Goal: Ask a question

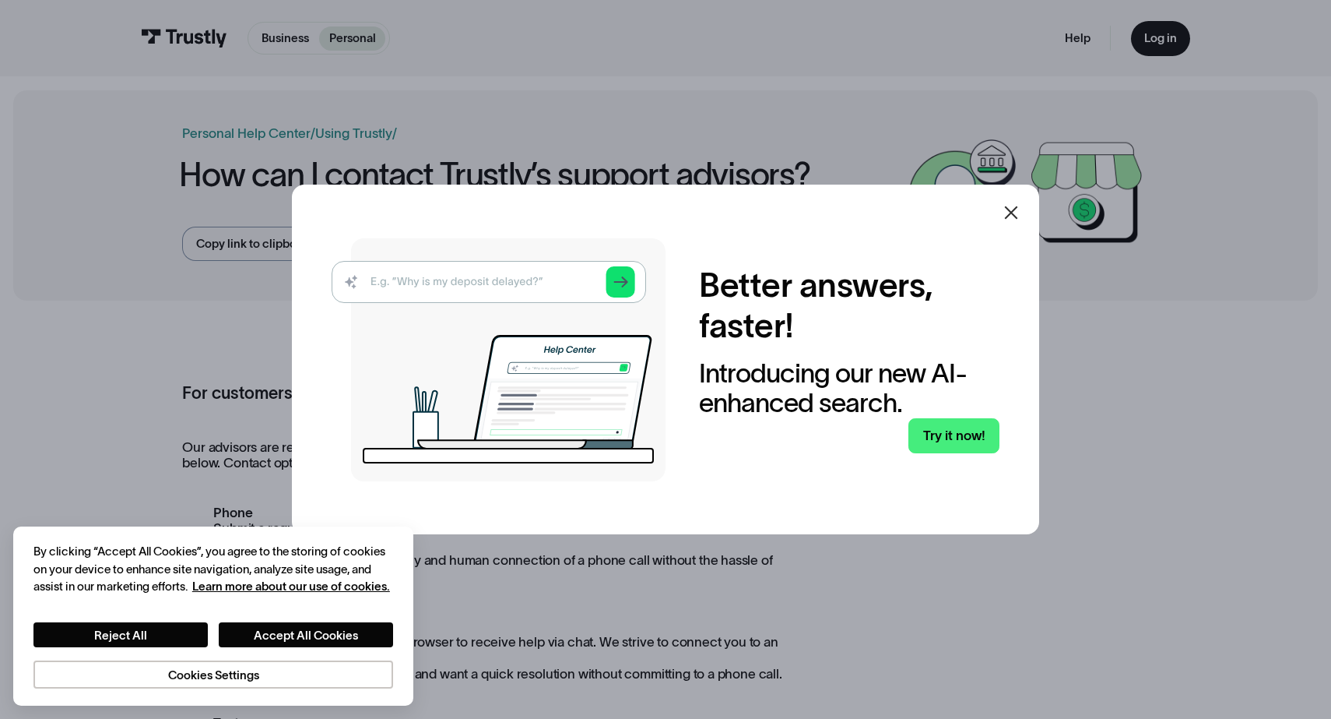
click at [1019, 209] on icon at bounding box center [1011, 212] width 19 height 19
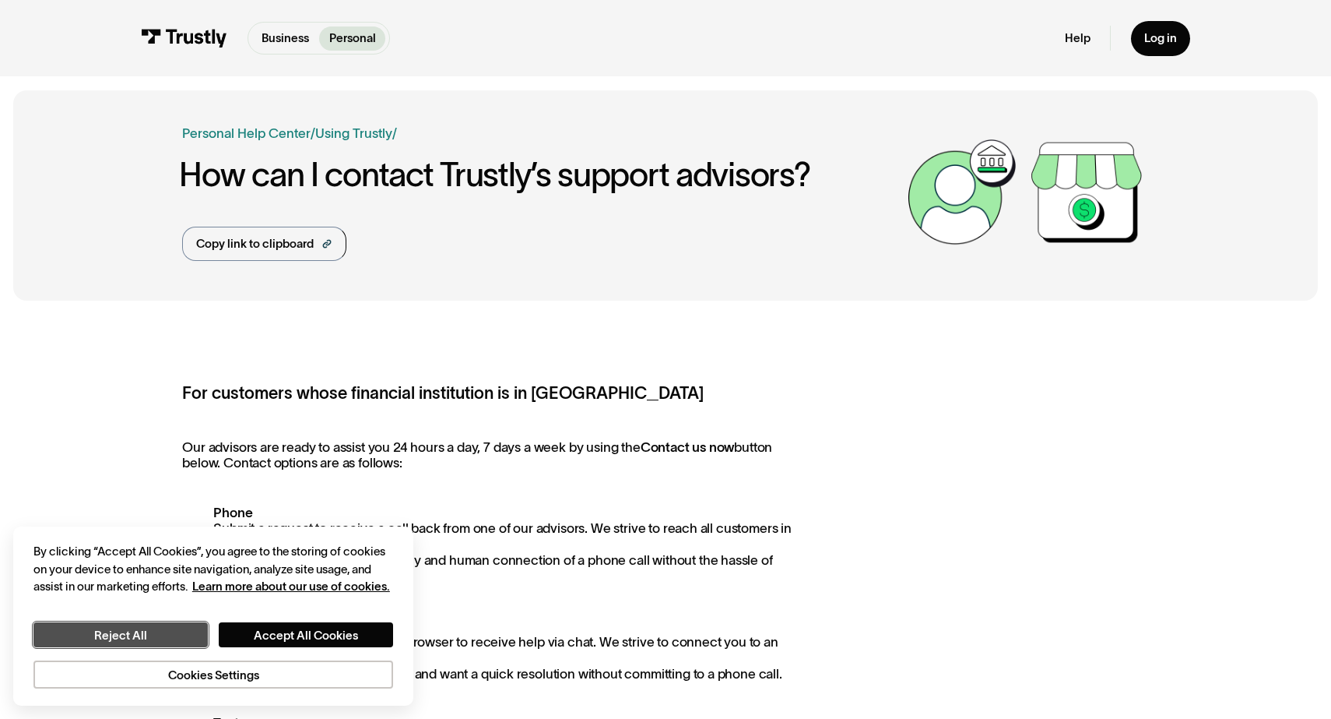
click at [188, 628] on button "Reject All" at bounding box center [120, 634] width 174 height 25
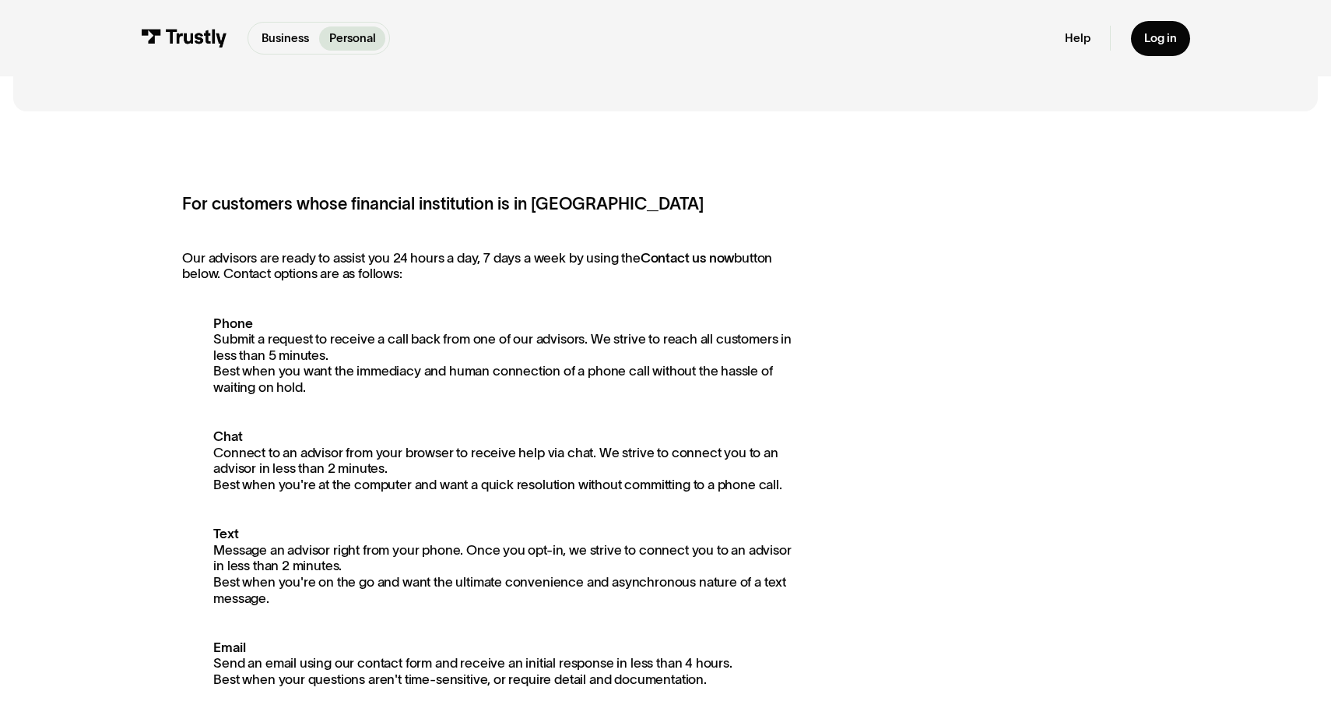
scroll to position [187, 0]
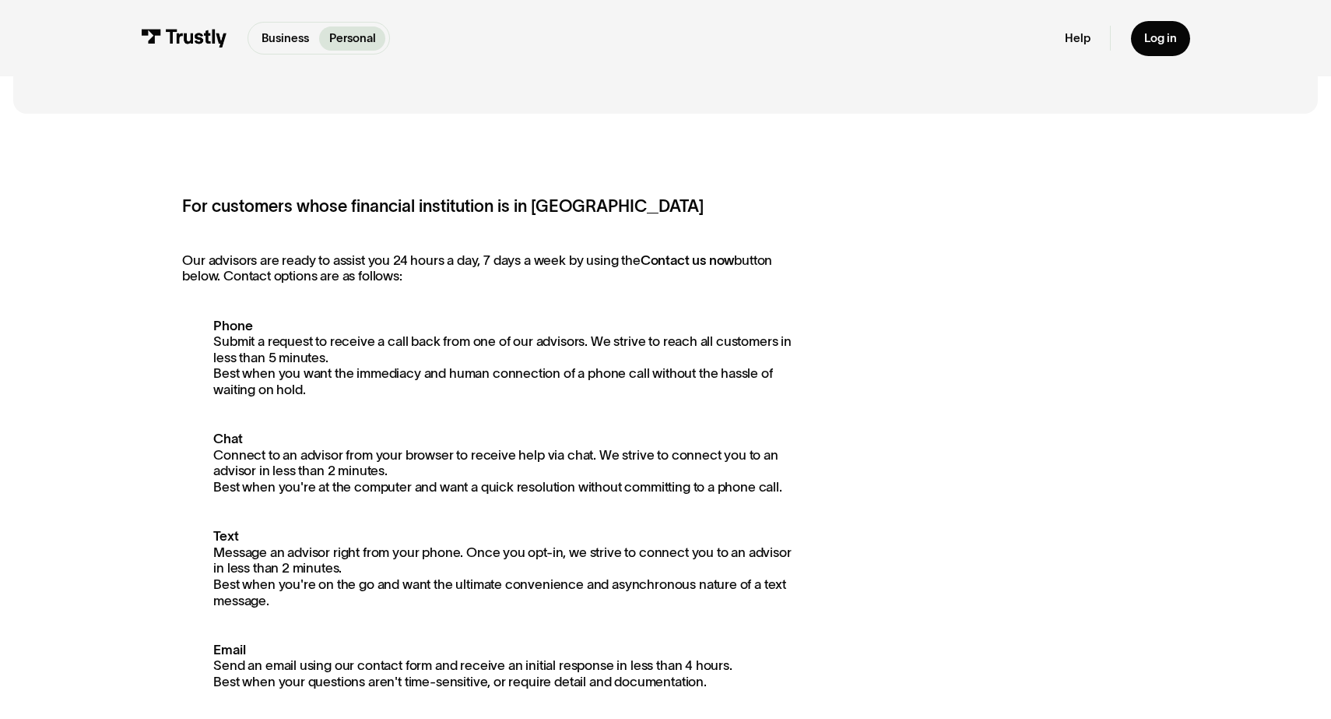
click at [255, 148] on div "For customers whose financial institution is in North America Our advisors are …" at bounding box center [665, 600] width 1305 height 947
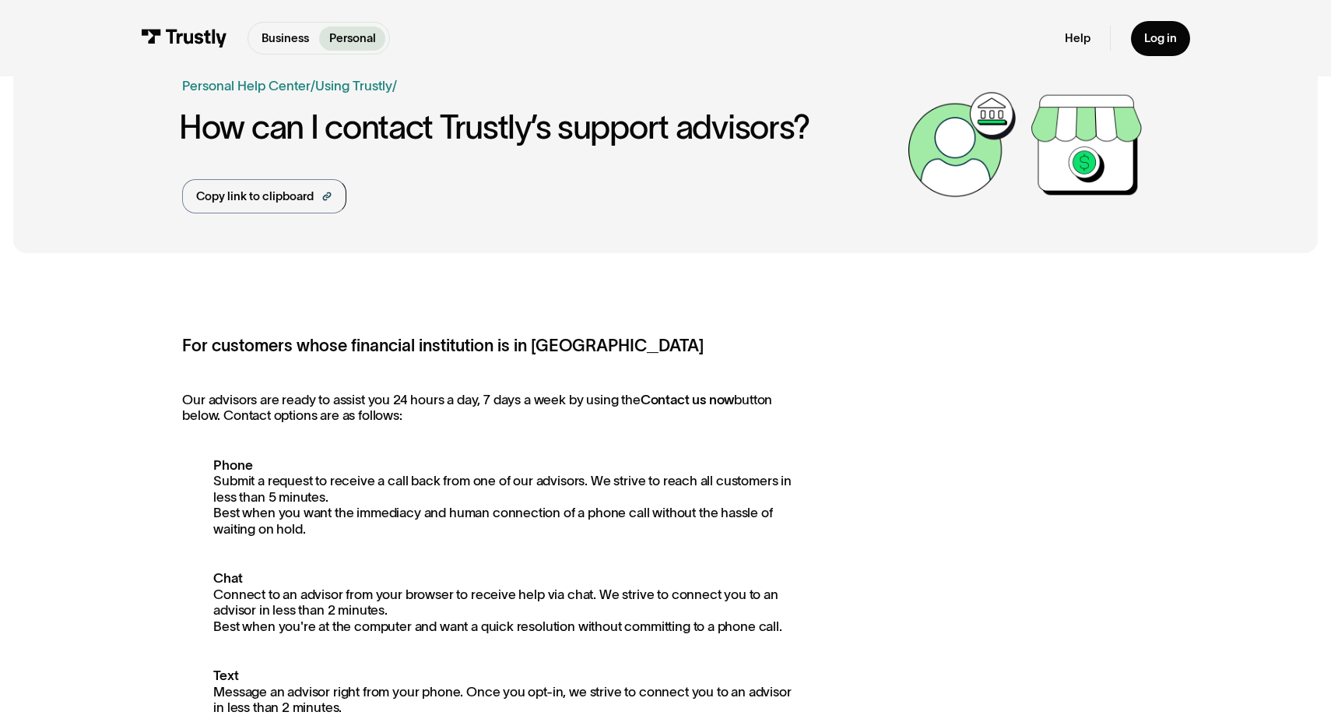
scroll to position [31, 0]
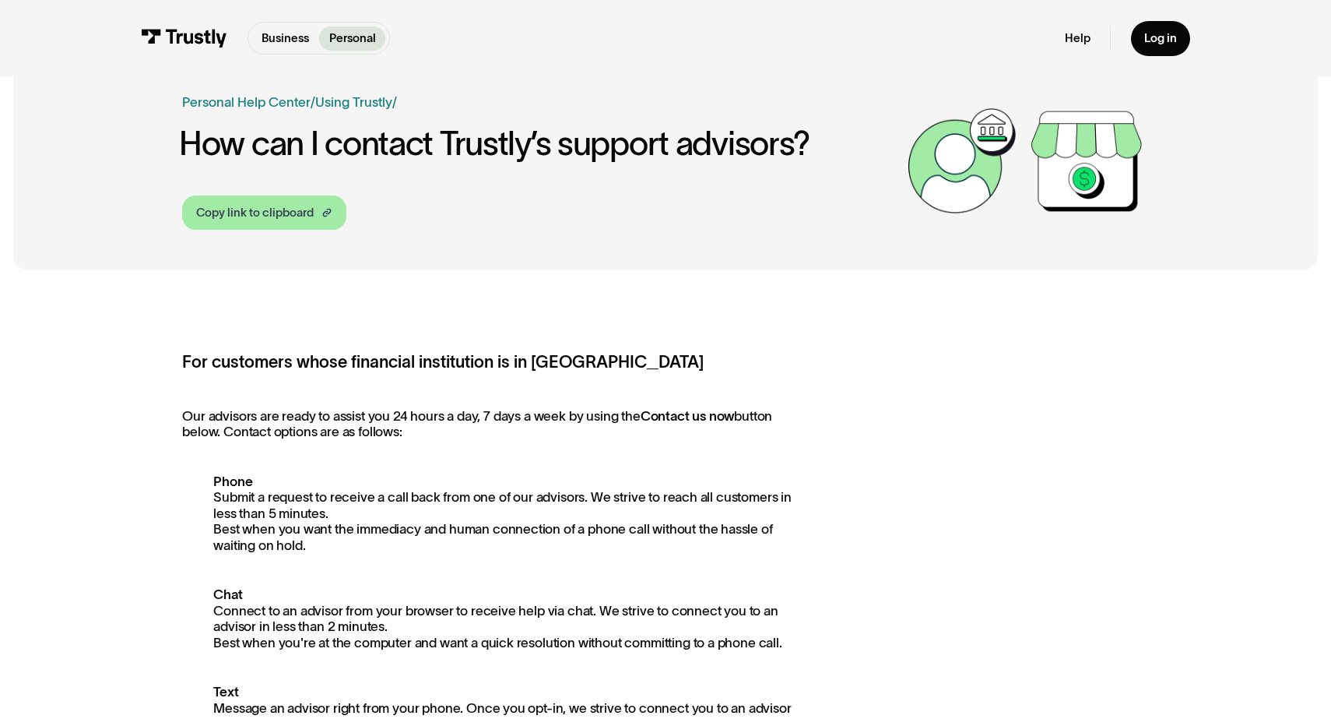
click at [319, 216] on link "Copy link to clipboard" at bounding box center [264, 212] width 164 height 34
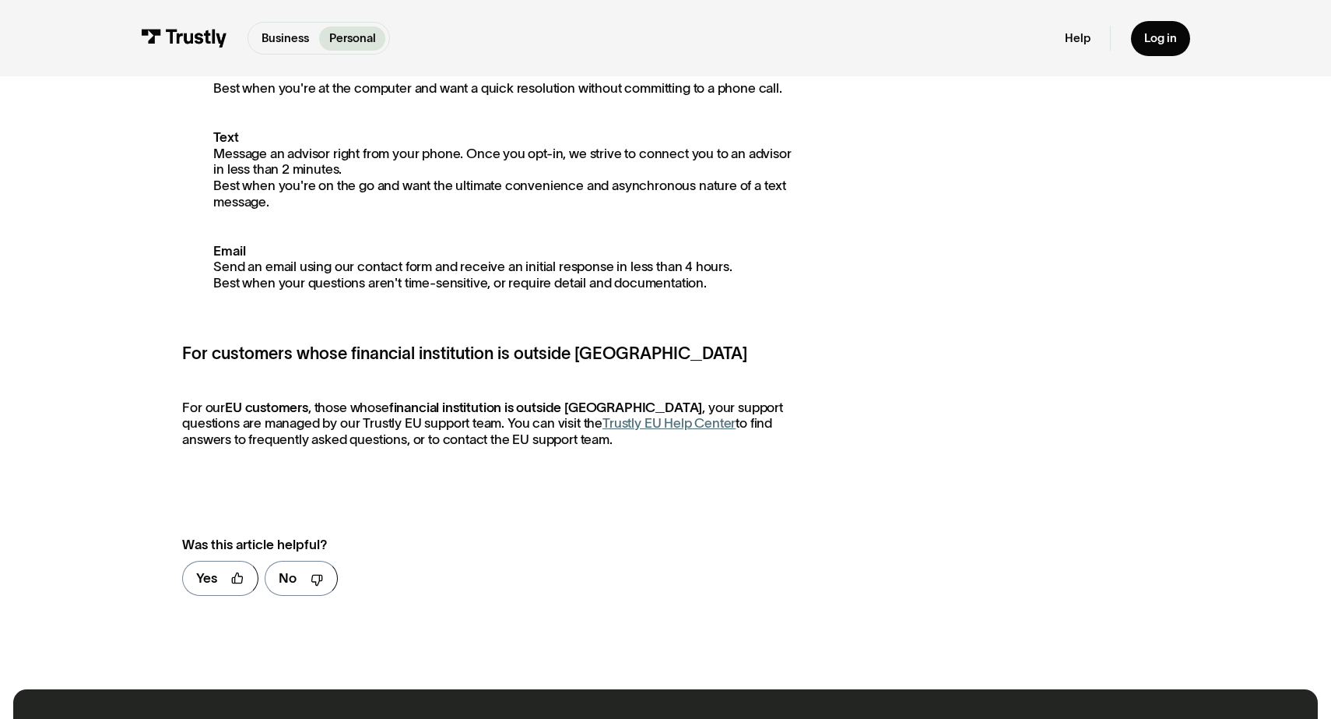
scroll to position [592, 0]
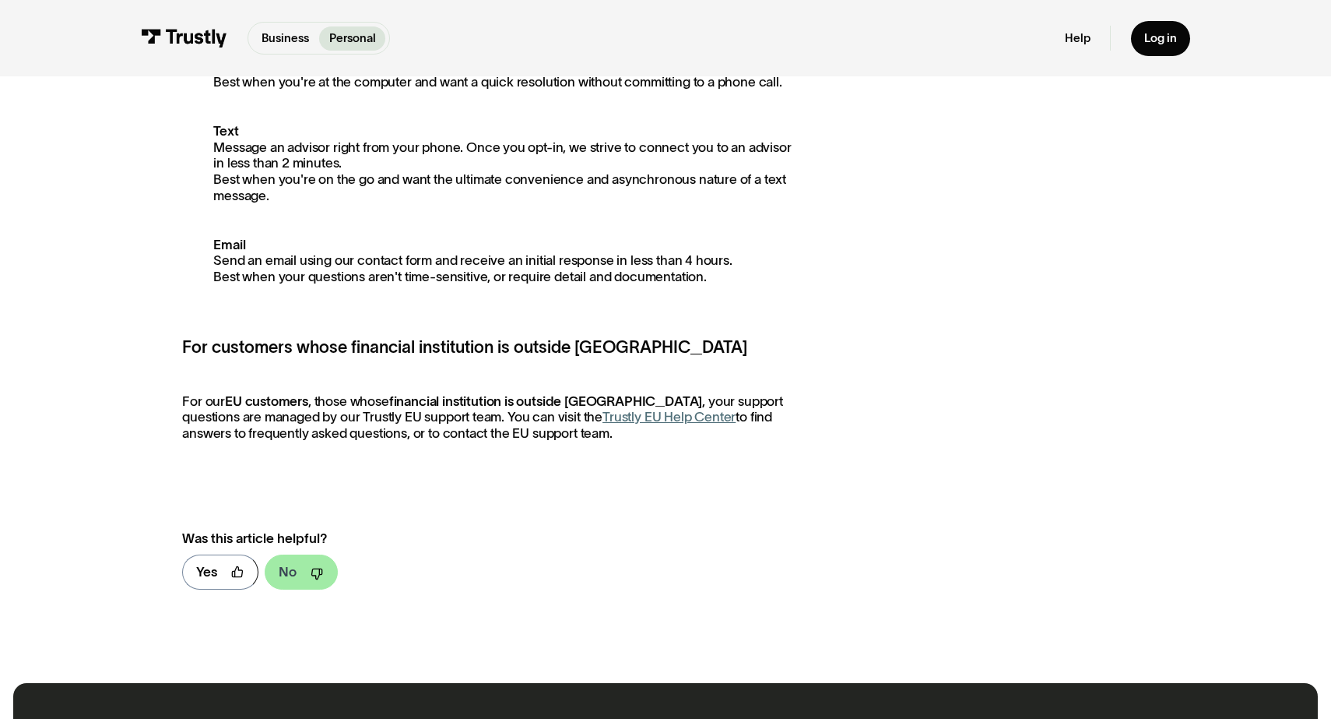
click at [303, 567] on link "No" at bounding box center [301, 571] width 73 height 35
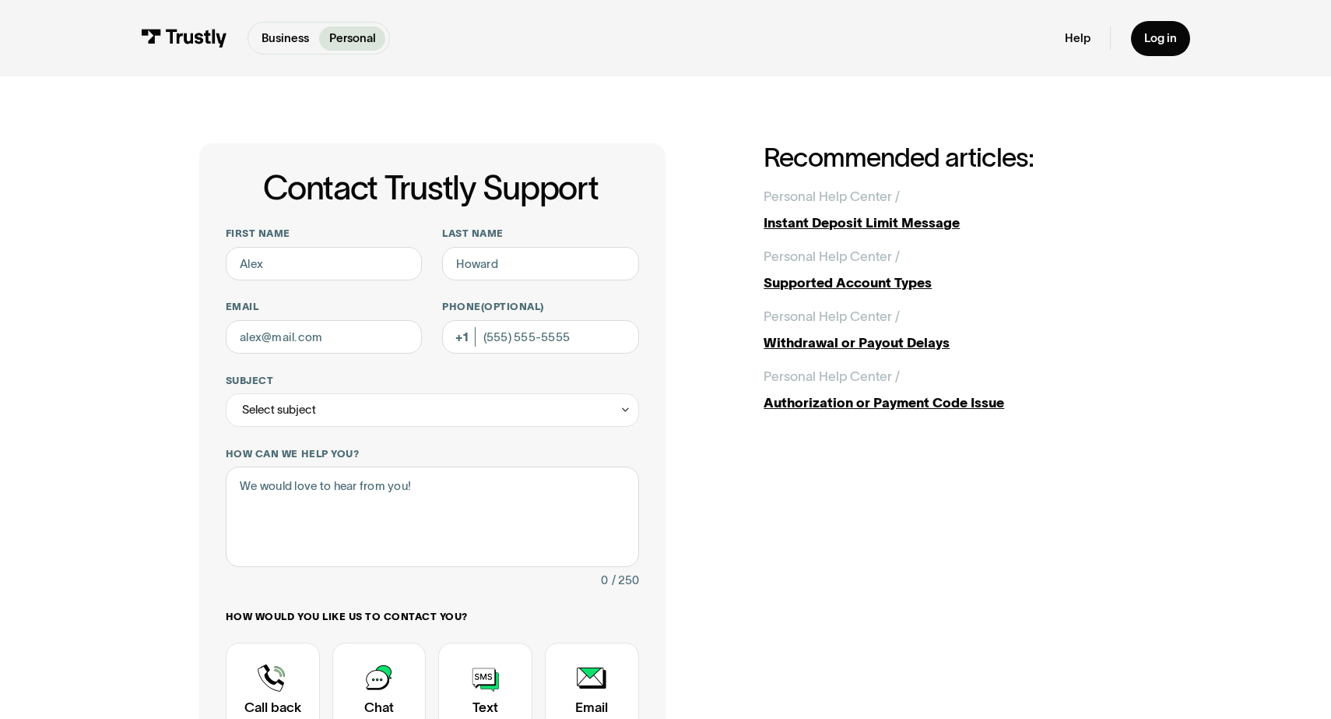
click at [189, 487] on div "Contact Trustly Support First name Last name Email Phone (Optional) Subject Sel…" at bounding box center [665, 523] width 1264 height 895
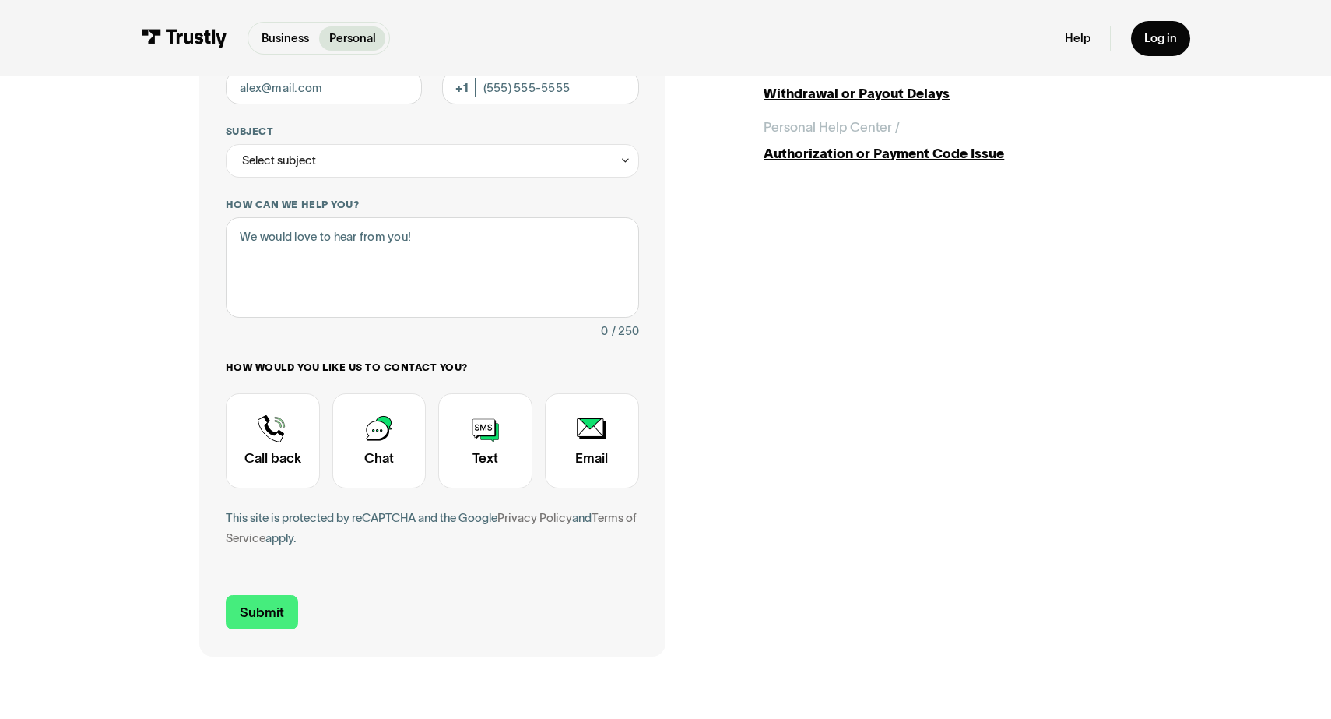
scroll to position [280, 0]
